Goal: Information Seeking & Learning: Check status

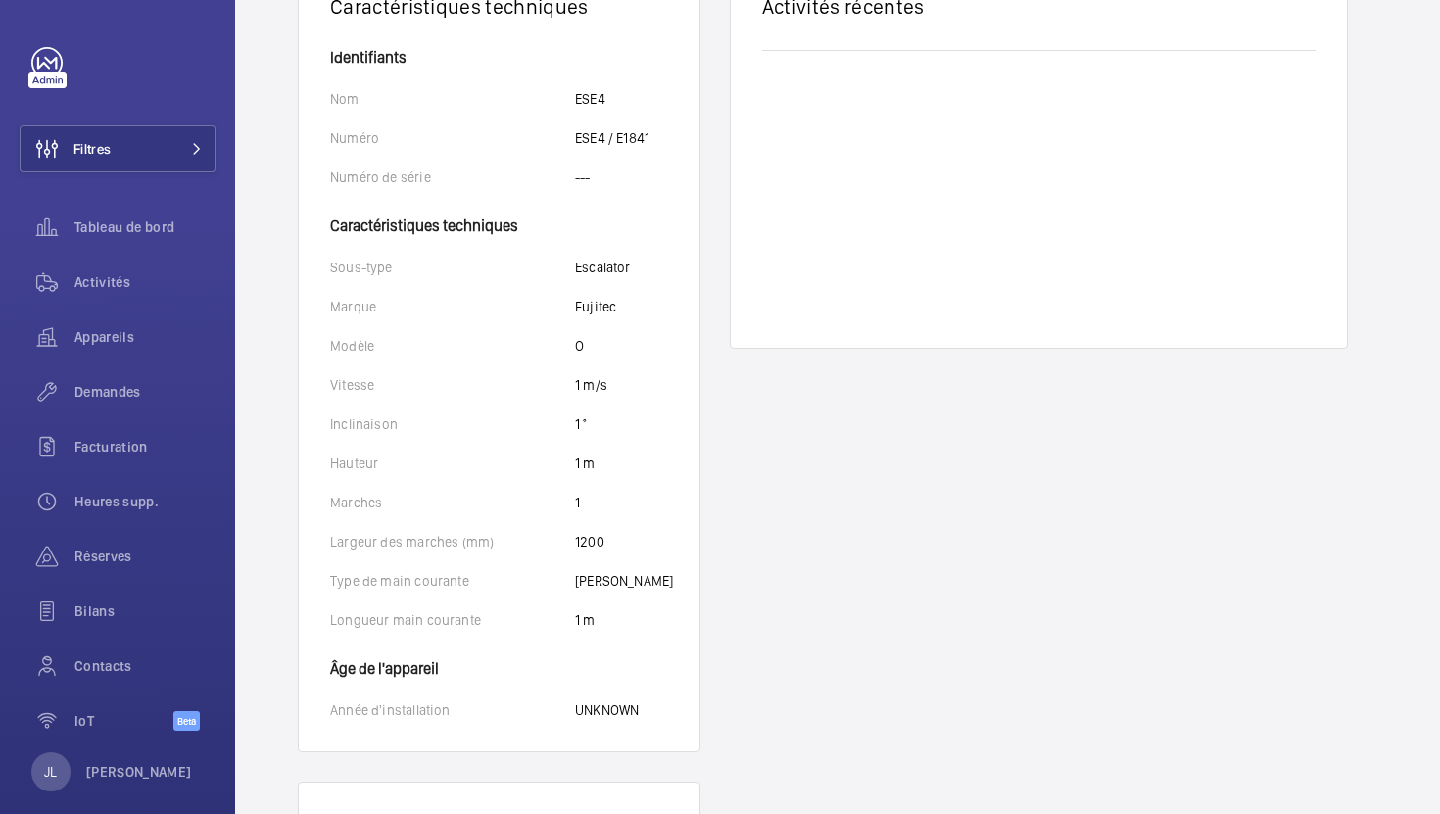
scroll to position [677, 0]
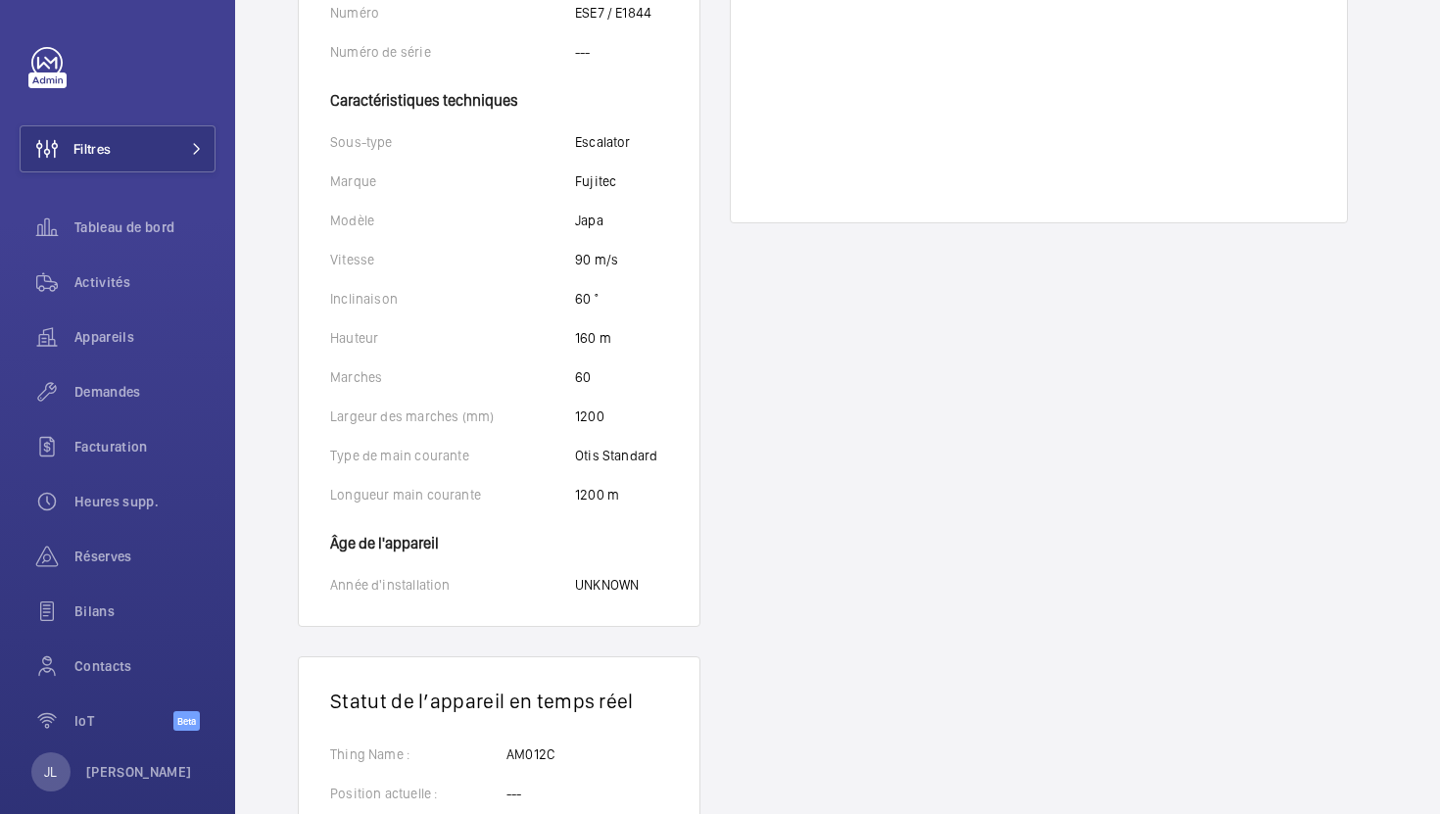
scroll to position [677, 0]
